Goal: Task Accomplishment & Management: Manage account settings

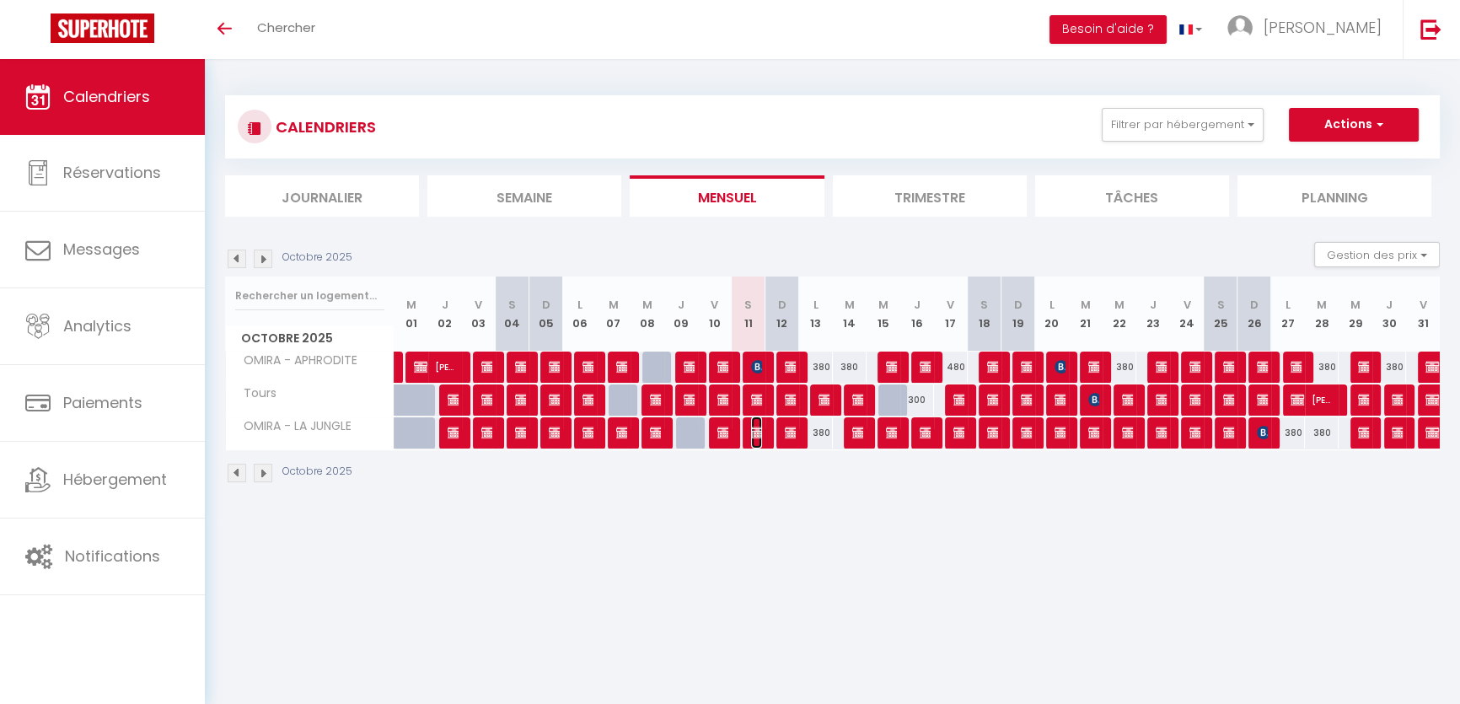
click at [757, 428] on img at bounding box center [757, 432] width 13 height 13
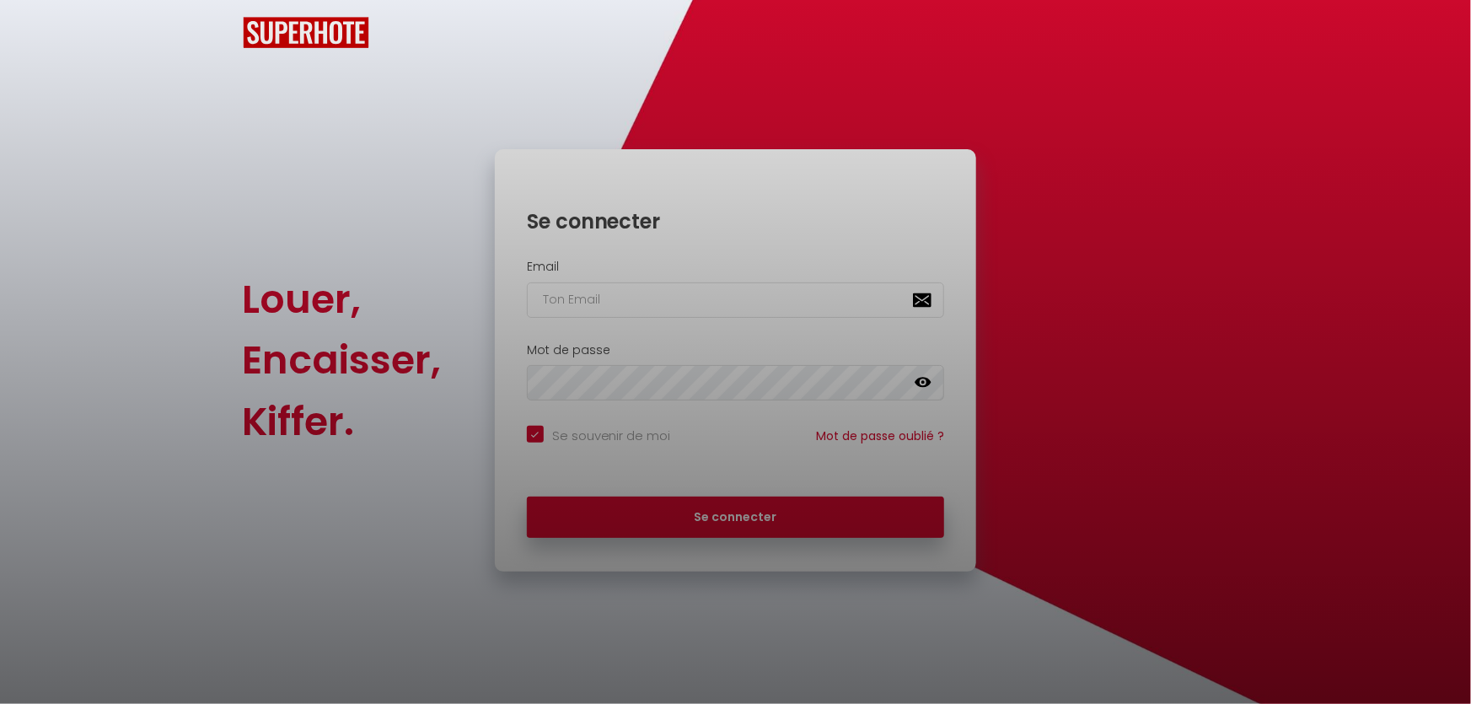
checkbox input "true"
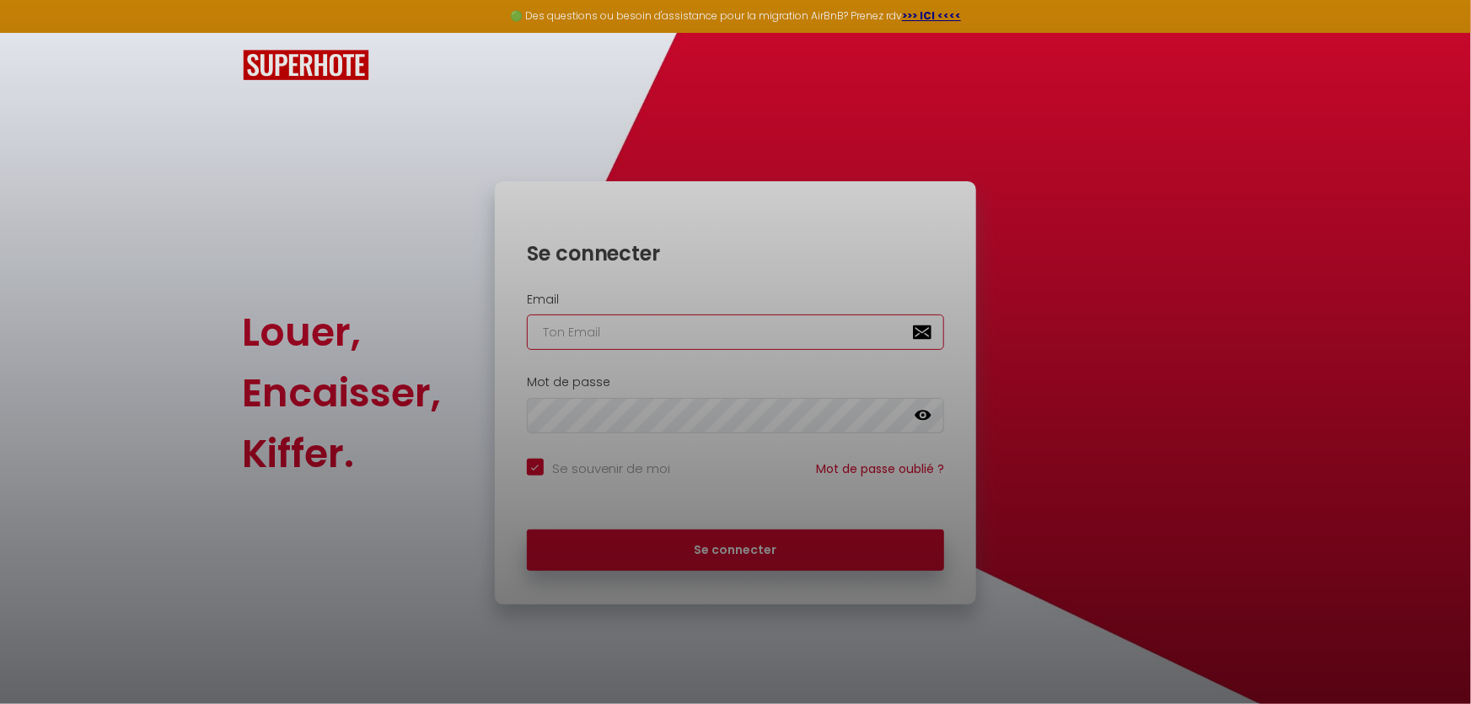
type input "[EMAIL_ADDRESS][DOMAIN_NAME]"
checkbox input "true"
click at [642, 561] on div at bounding box center [735, 352] width 1471 height 704
click at [783, 556] on div at bounding box center [735, 352] width 1471 height 704
click at [768, 534] on div at bounding box center [735, 352] width 1471 height 704
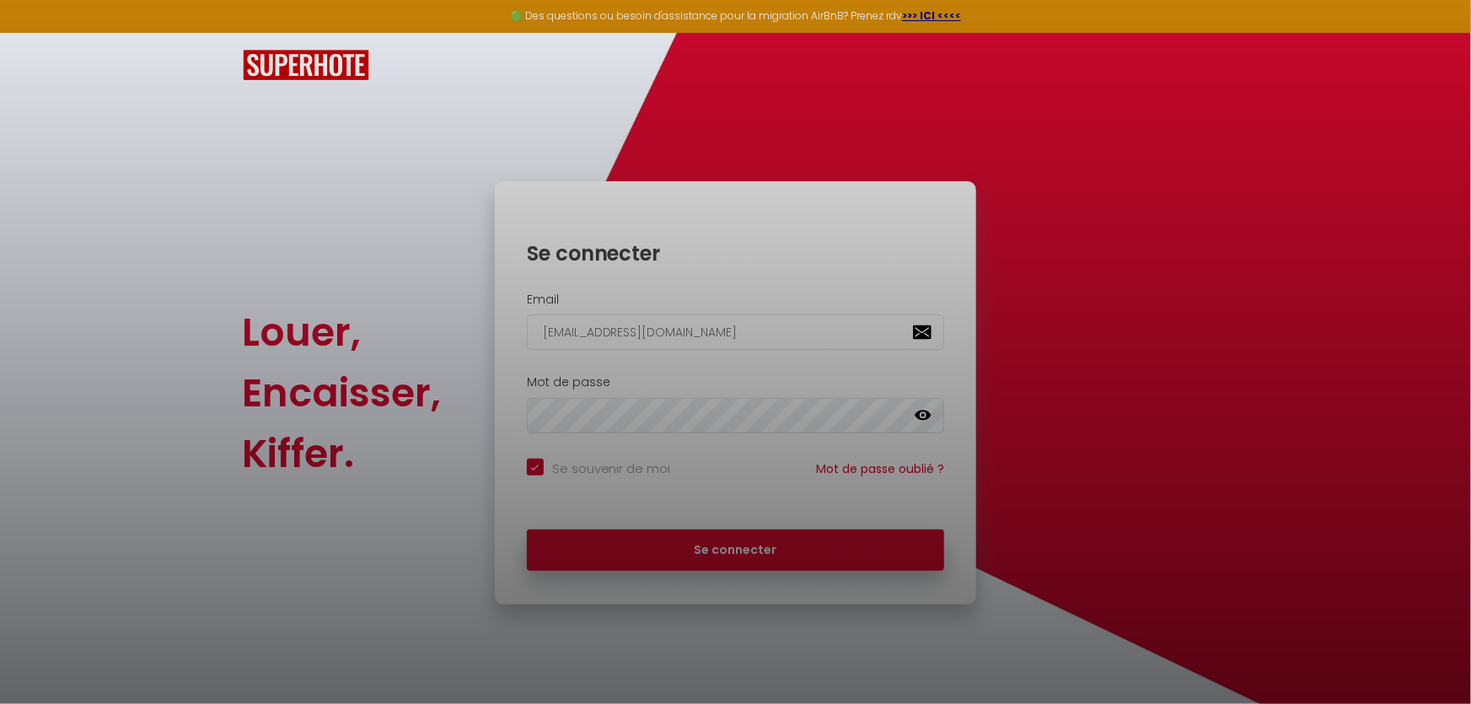
click at [727, 548] on div at bounding box center [735, 352] width 1471 height 704
drag, startPoint x: 725, startPoint y: 538, endPoint x: 569, endPoint y: 326, distance: 262.9
click at [725, 539] on div at bounding box center [735, 352] width 1471 height 704
click at [685, 531] on div at bounding box center [735, 352] width 1471 height 704
click at [685, 544] on div at bounding box center [735, 352] width 1471 height 704
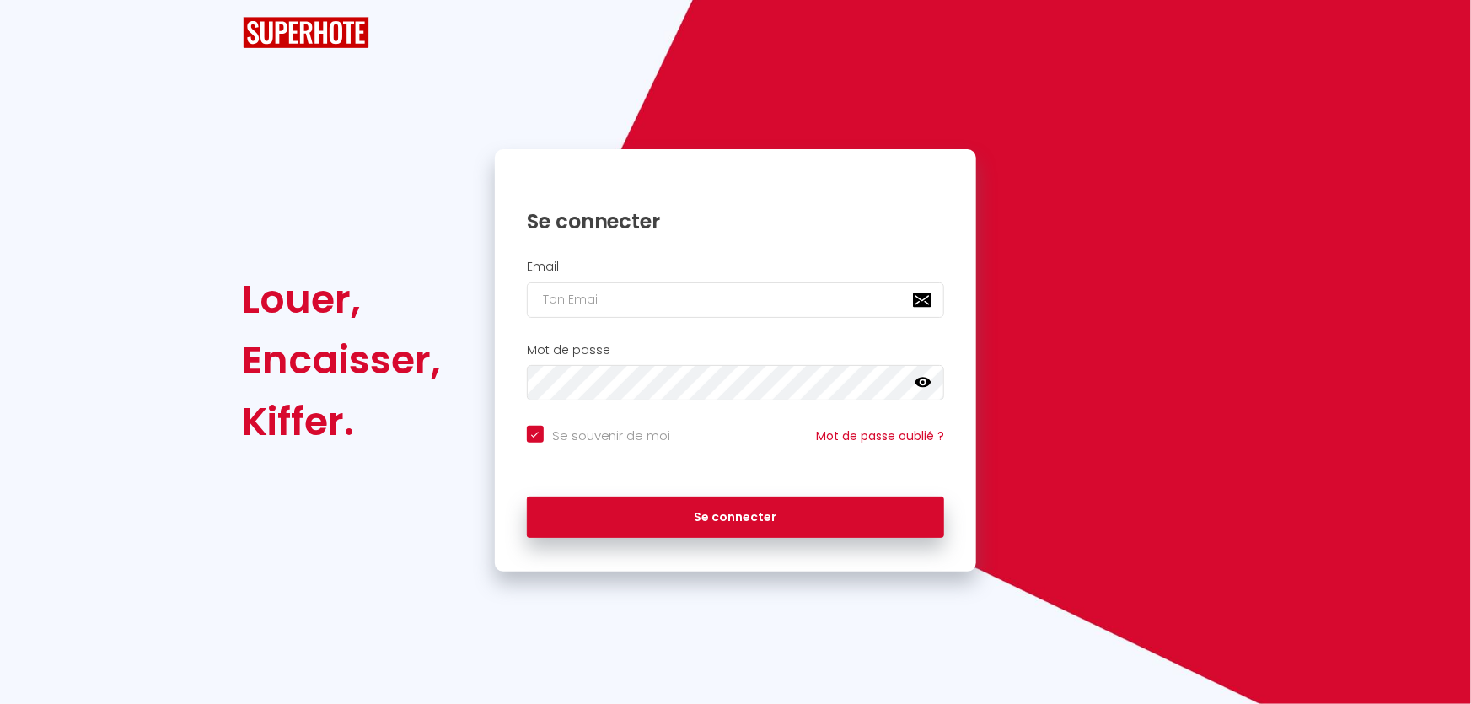
checkbox input "true"
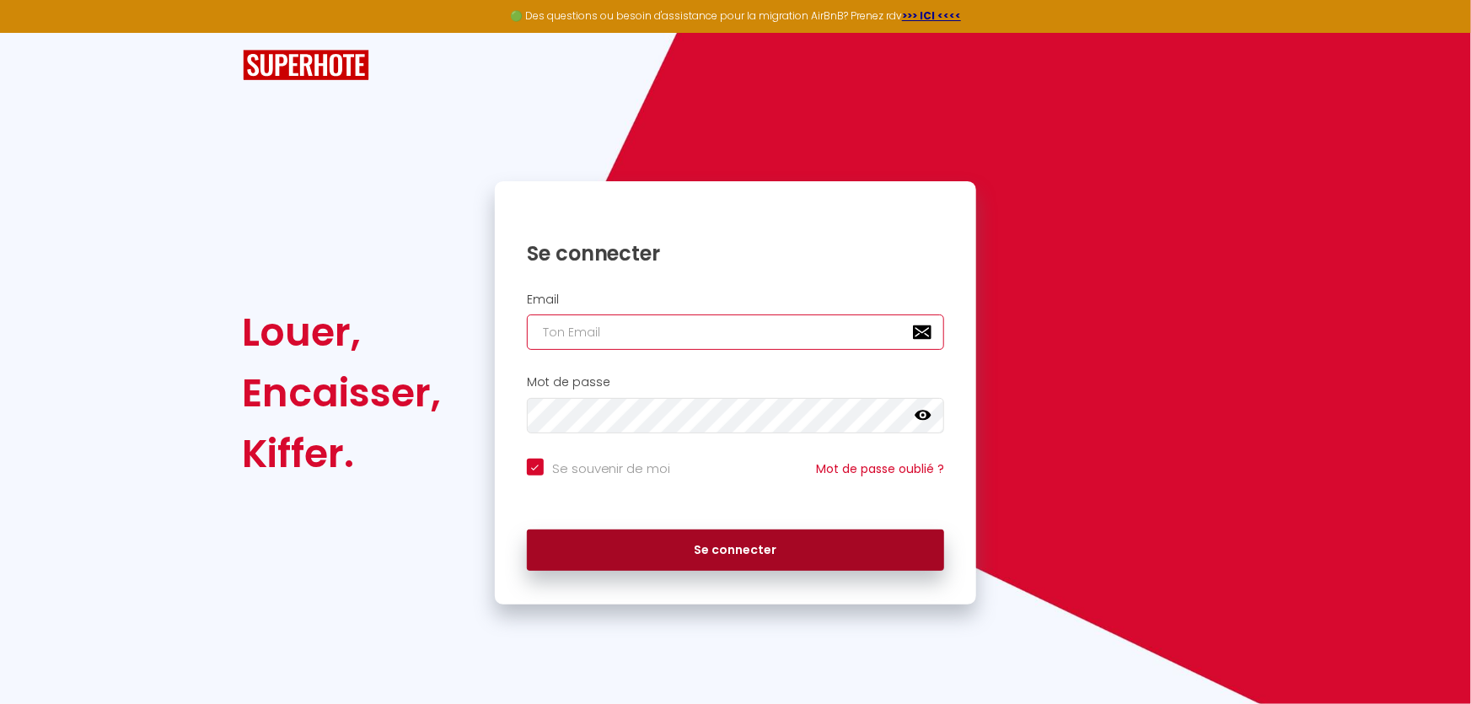
type input "[EMAIL_ADDRESS][DOMAIN_NAME]"
click at [698, 556] on button "Se connecter" at bounding box center [736, 550] width 418 height 42
checkbox input "true"
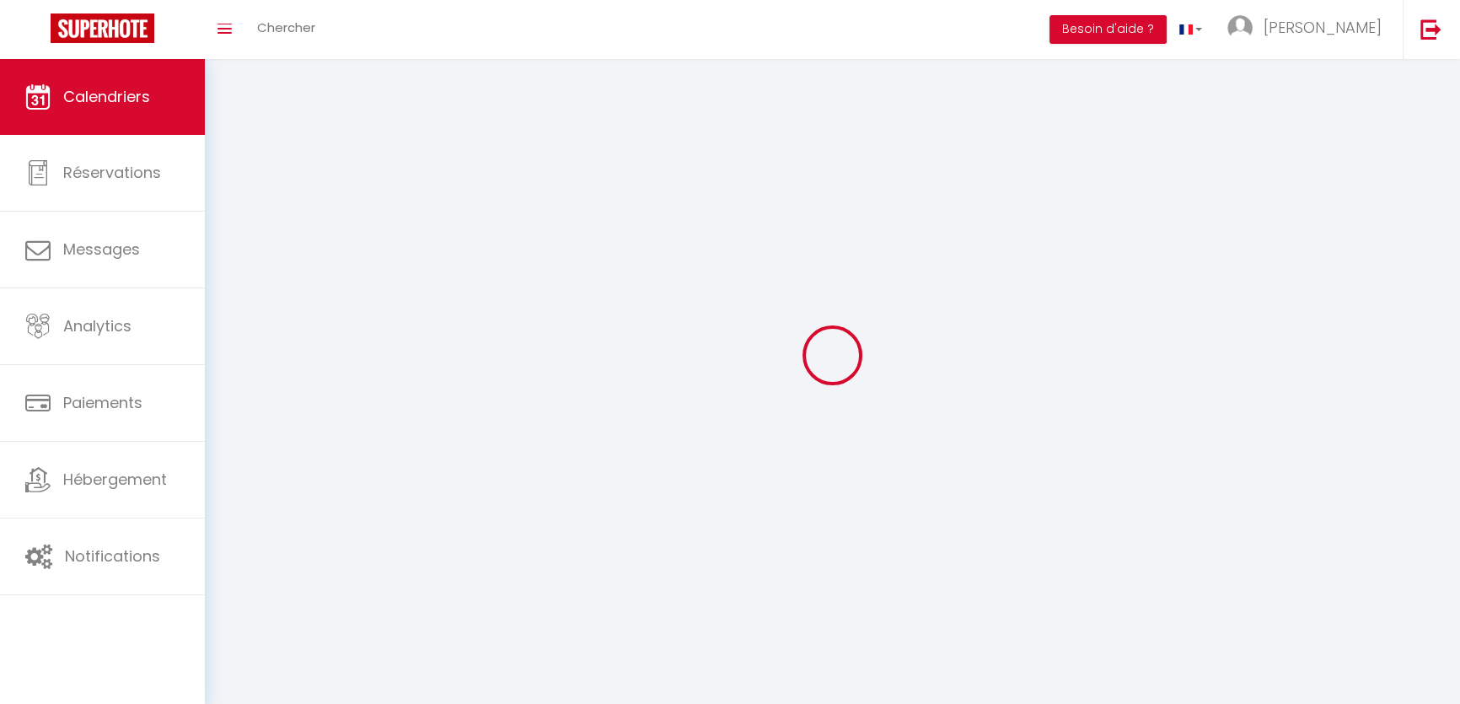
select select
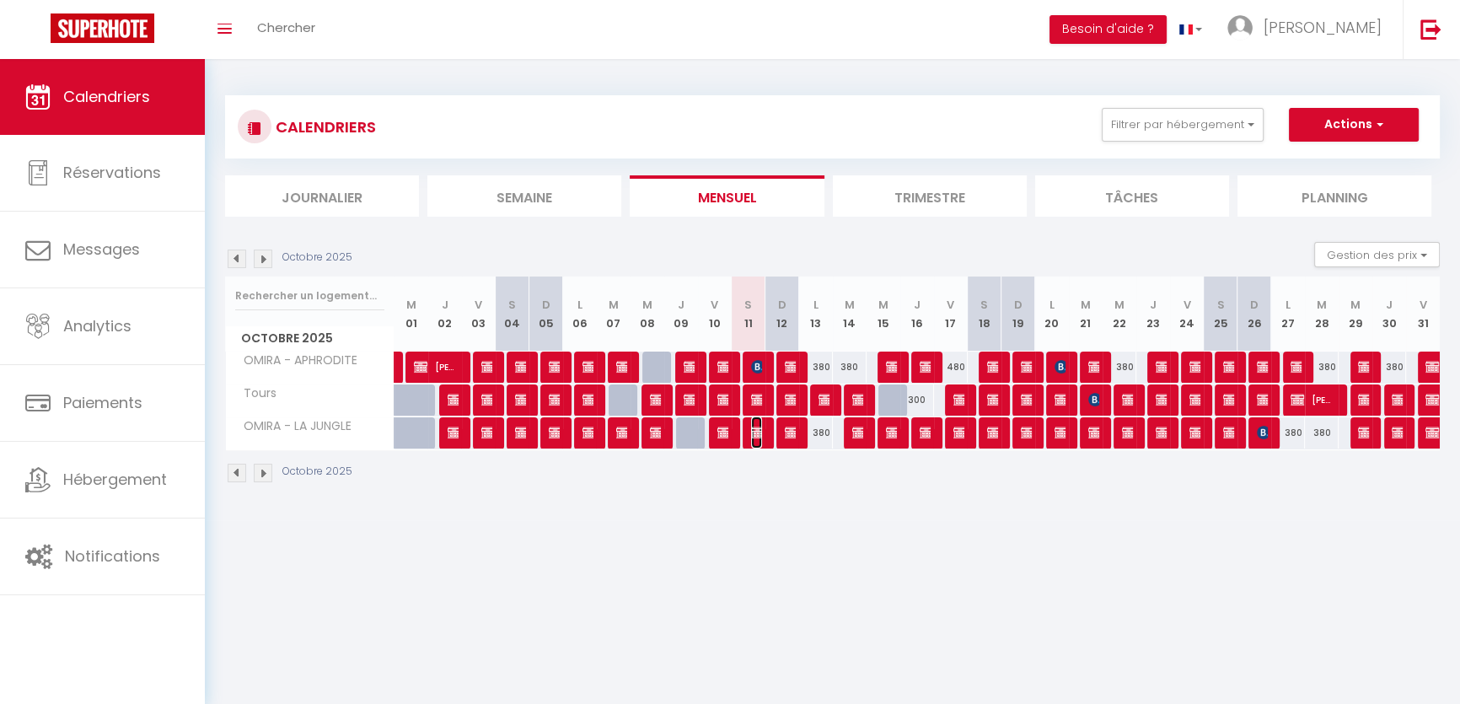
click at [758, 434] on img at bounding box center [757, 432] width 13 height 13
select select "OK"
select select "KO"
select select "0"
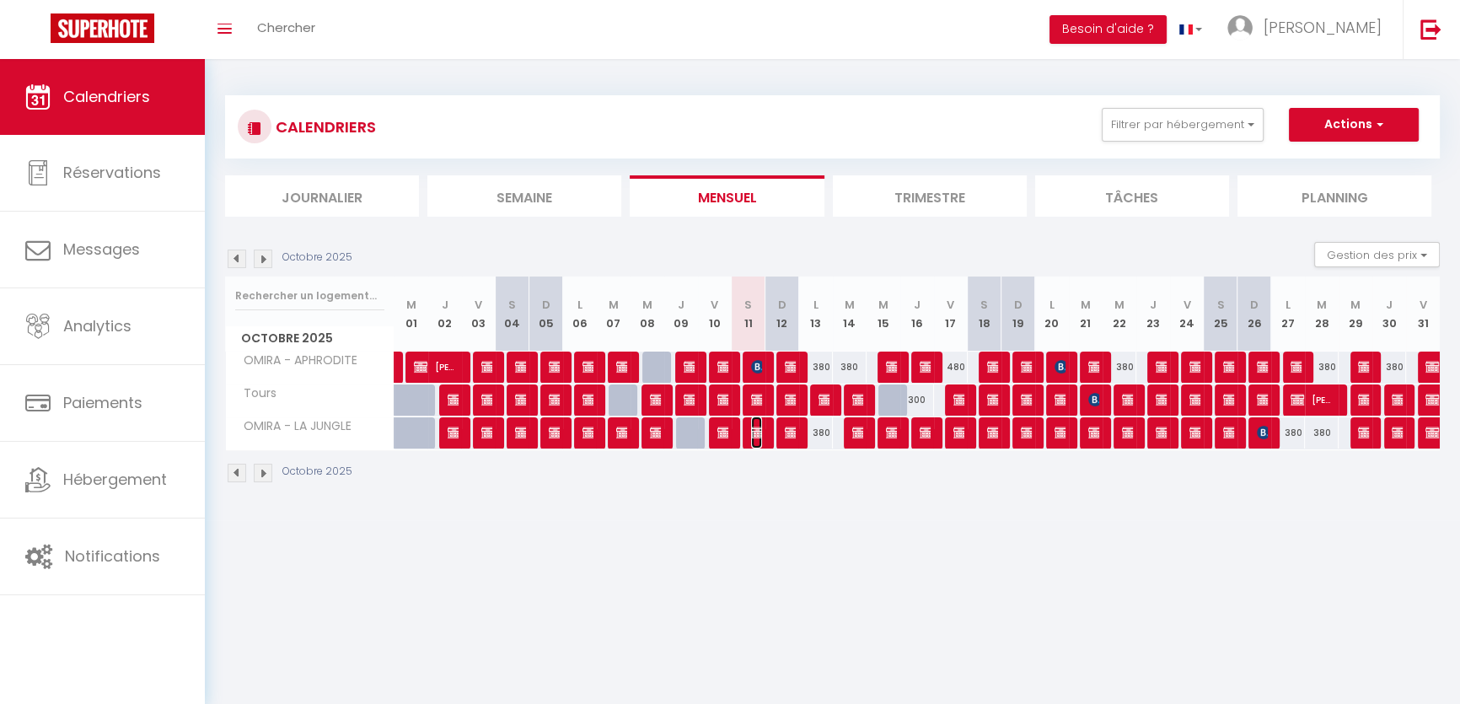
select select "1"
select select
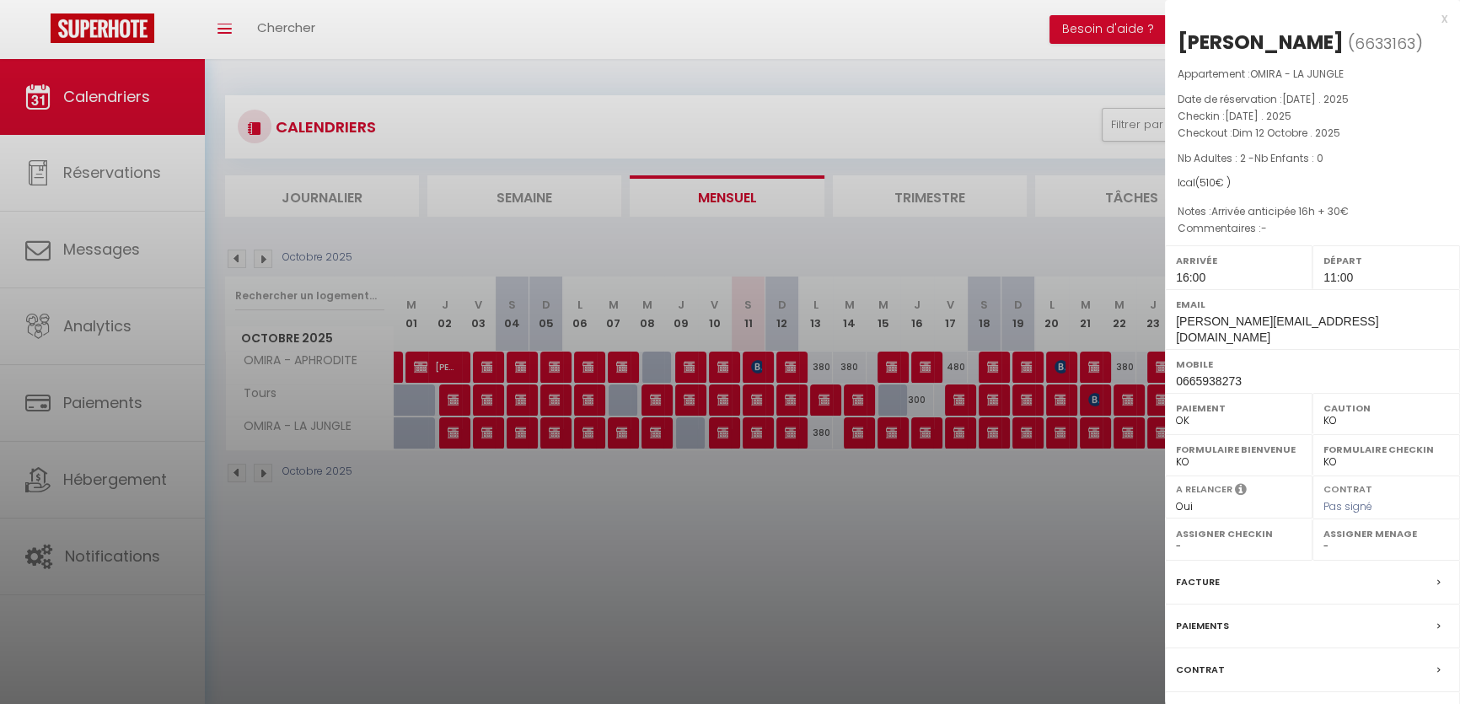
click at [1333, 327] on div "Email baptiste.caras@gmail.com" at bounding box center [1312, 319] width 295 height 60
copy div "[PERSON_NAME][EMAIL_ADDRESS][DOMAIN_NAME]"
click at [683, 563] on div at bounding box center [730, 352] width 1460 height 704
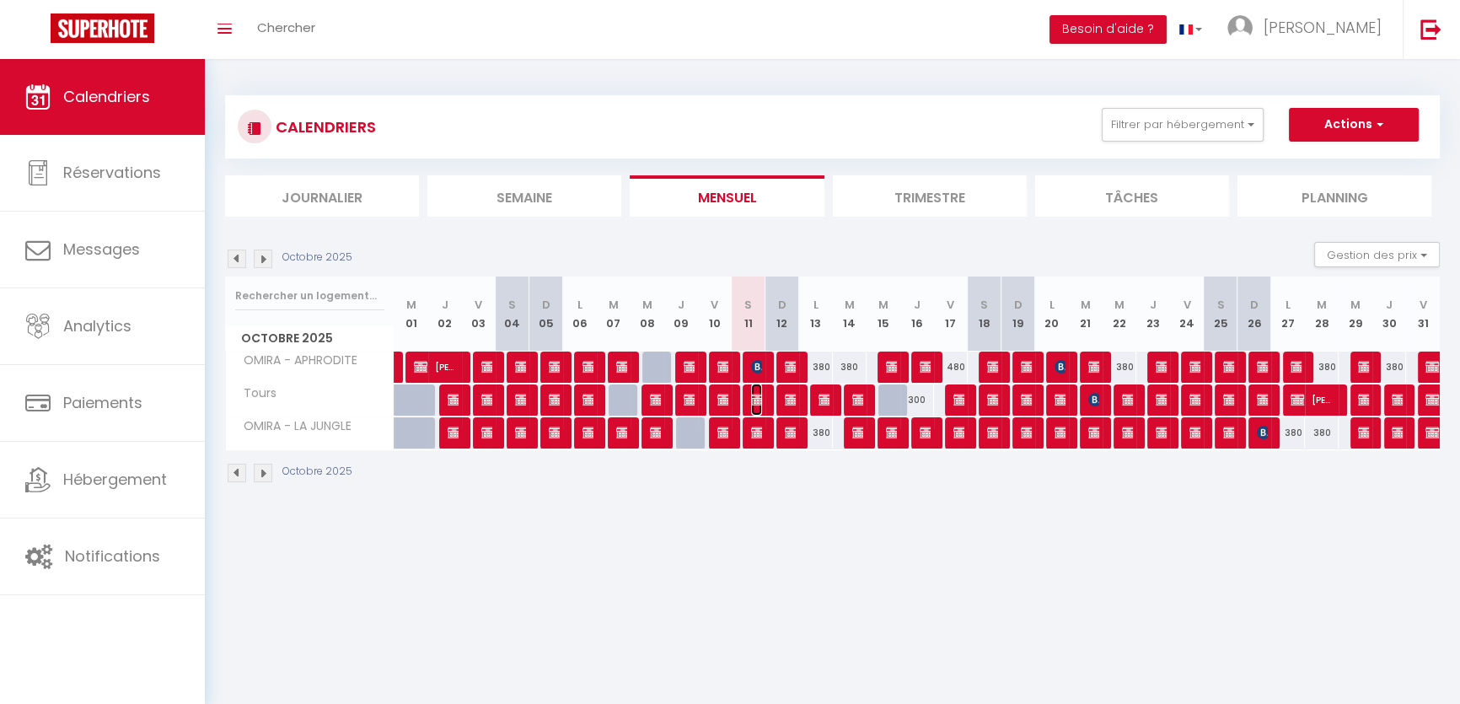
click at [758, 400] on img at bounding box center [757, 399] width 13 height 13
select select "OK"
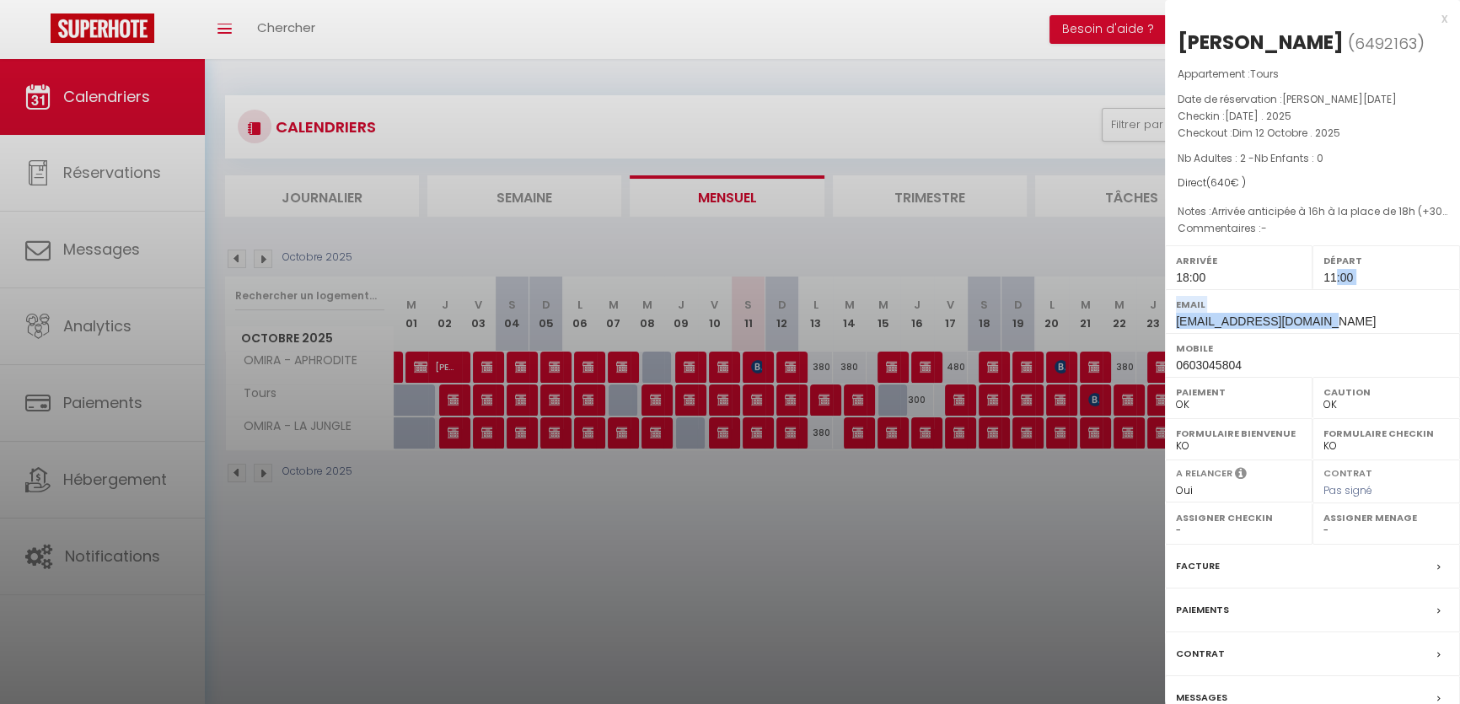
drag, startPoint x: 1336, startPoint y: 312, endPoint x: 1351, endPoint y: 346, distance: 37.4
click at [1351, 346] on div "Arrivée 18:00 Départ 11:00 Email letourneau_seb@yahoo.fr Mobile 0603045804 Paie…" at bounding box center [1312, 311] width 295 height 132
drag, startPoint x: 1351, startPoint y: 346, endPoint x: 1343, endPoint y: 333, distance: 15.5
click at [1351, 333] on div "Email letourneau_seb@yahoo.fr" at bounding box center [1312, 311] width 295 height 44
click at [1343, 313] on label "Email" at bounding box center [1312, 304] width 273 height 17
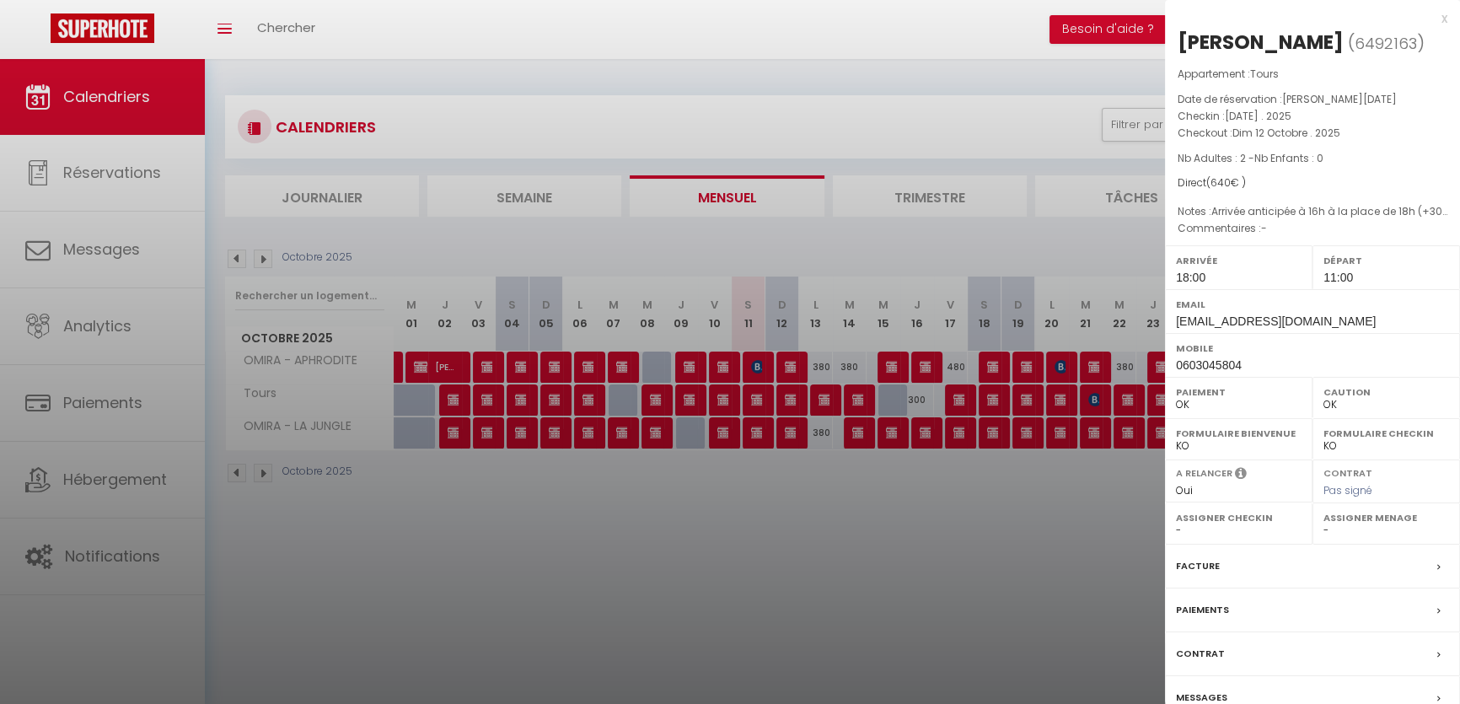
drag, startPoint x: 1335, startPoint y: 332, endPoint x: 1335, endPoint y: 351, distance: 18.5
click at [1335, 333] on div "Email letourneau_seb@yahoo.fr" at bounding box center [1312, 311] width 295 height 44
copy div "letourneau_seb@yahoo.fr"
